Goal: Task Accomplishment & Management: Manage account settings

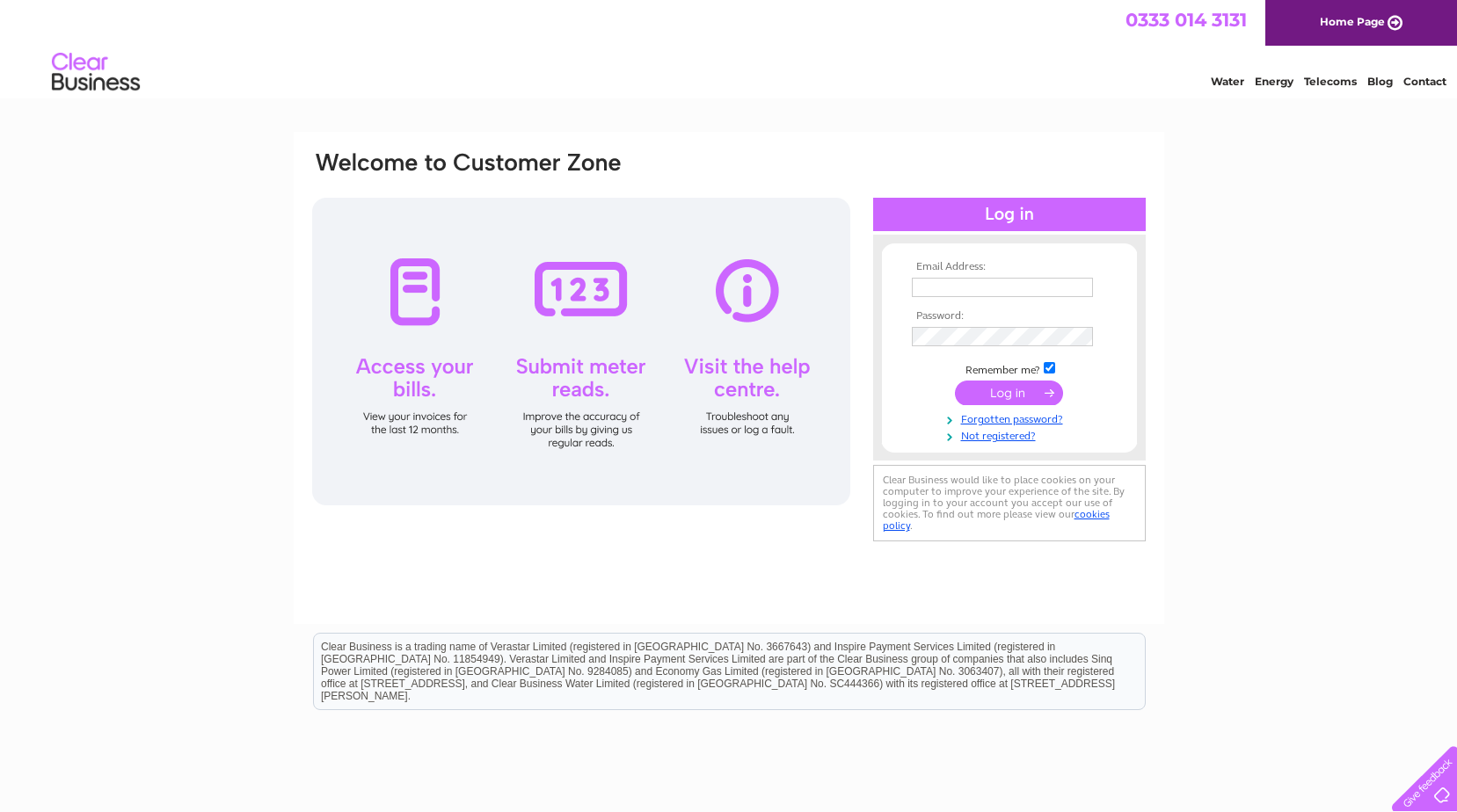
type input "[EMAIL_ADDRESS][DOMAIN_NAME]"
click at [1022, 397] on input "submit" at bounding box center [1009, 392] width 108 height 24
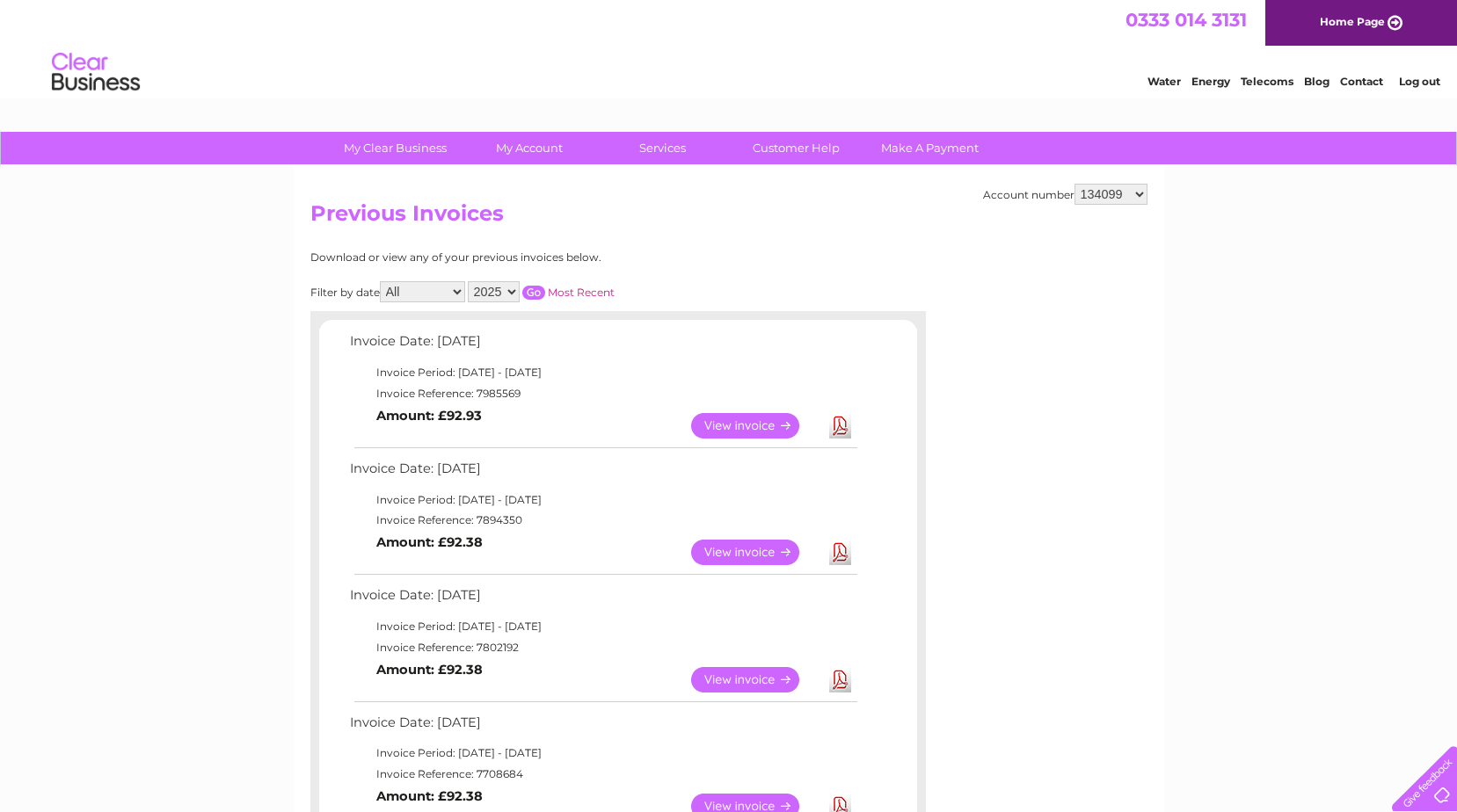
click at [729, 425] on link "View" at bounding box center [755, 425] width 130 height 25
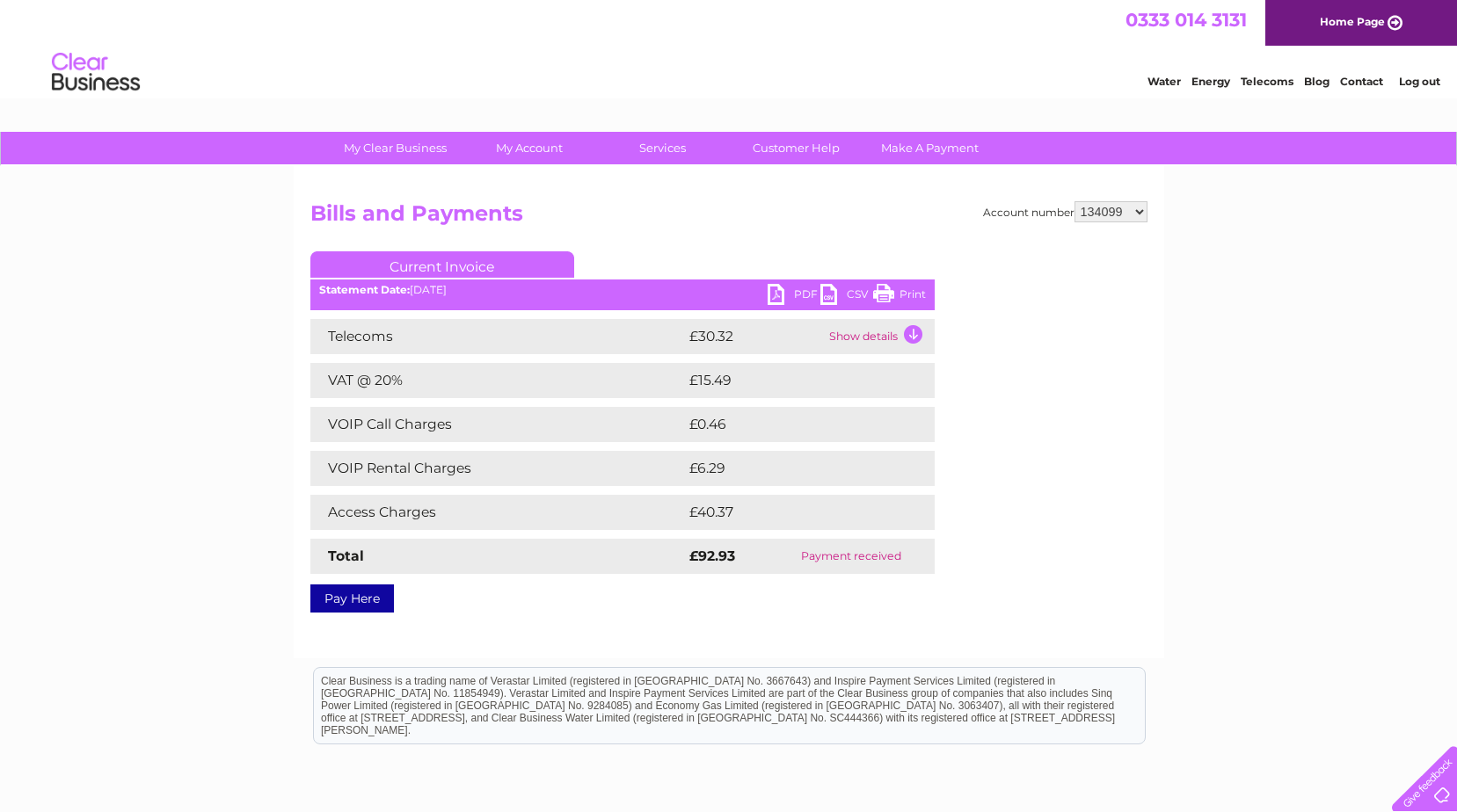
click at [794, 295] on link "PDF" at bounding box center [793, 297] width 53 height 25
